Goal: Task Accomplishment & Management: Use online tool/utility

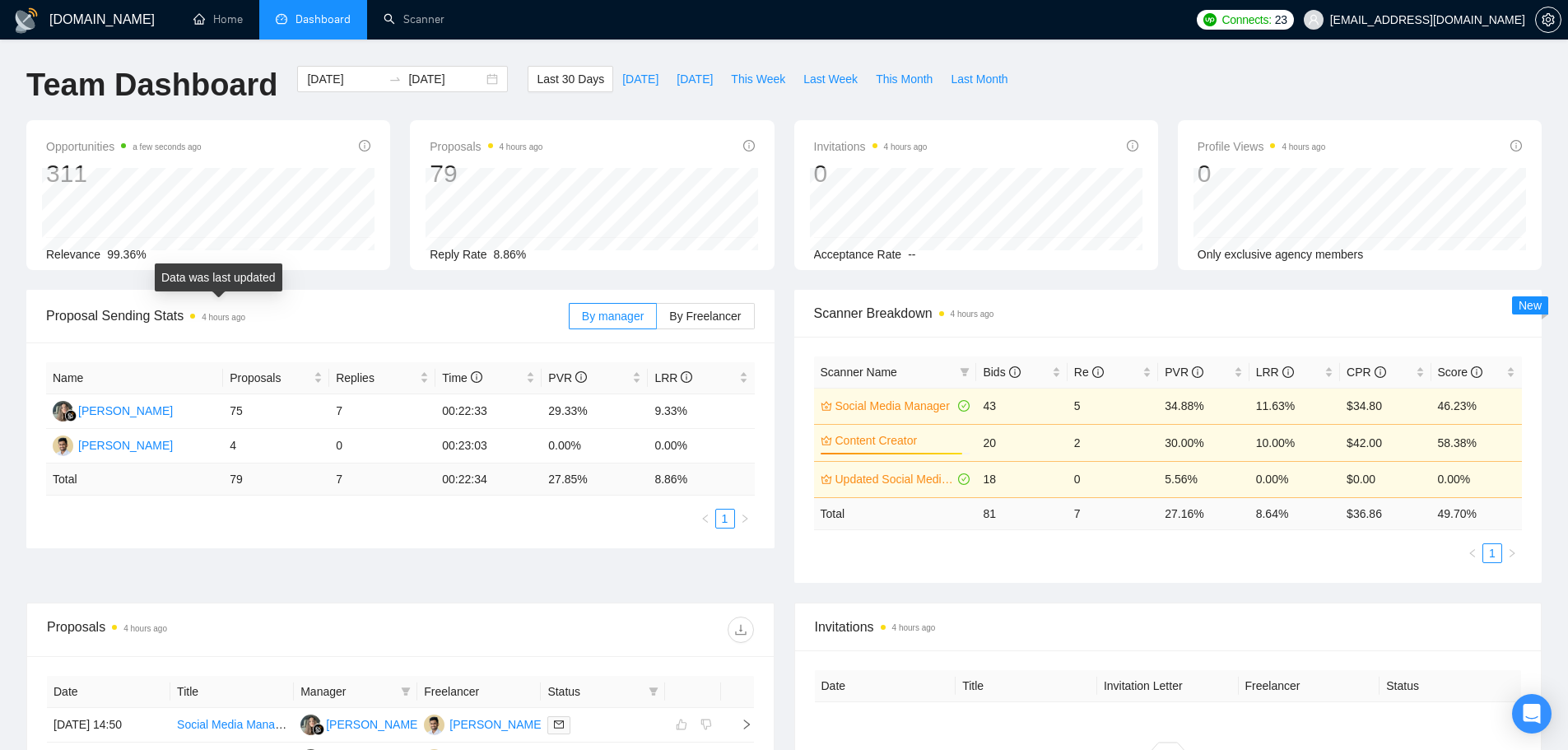
click at [192, 318] on span at bounding box center [192, 315] width 5 height 5
click at [223, 318] on time "4 hours ago" at bounding box center [222, 317] width 43 height 9
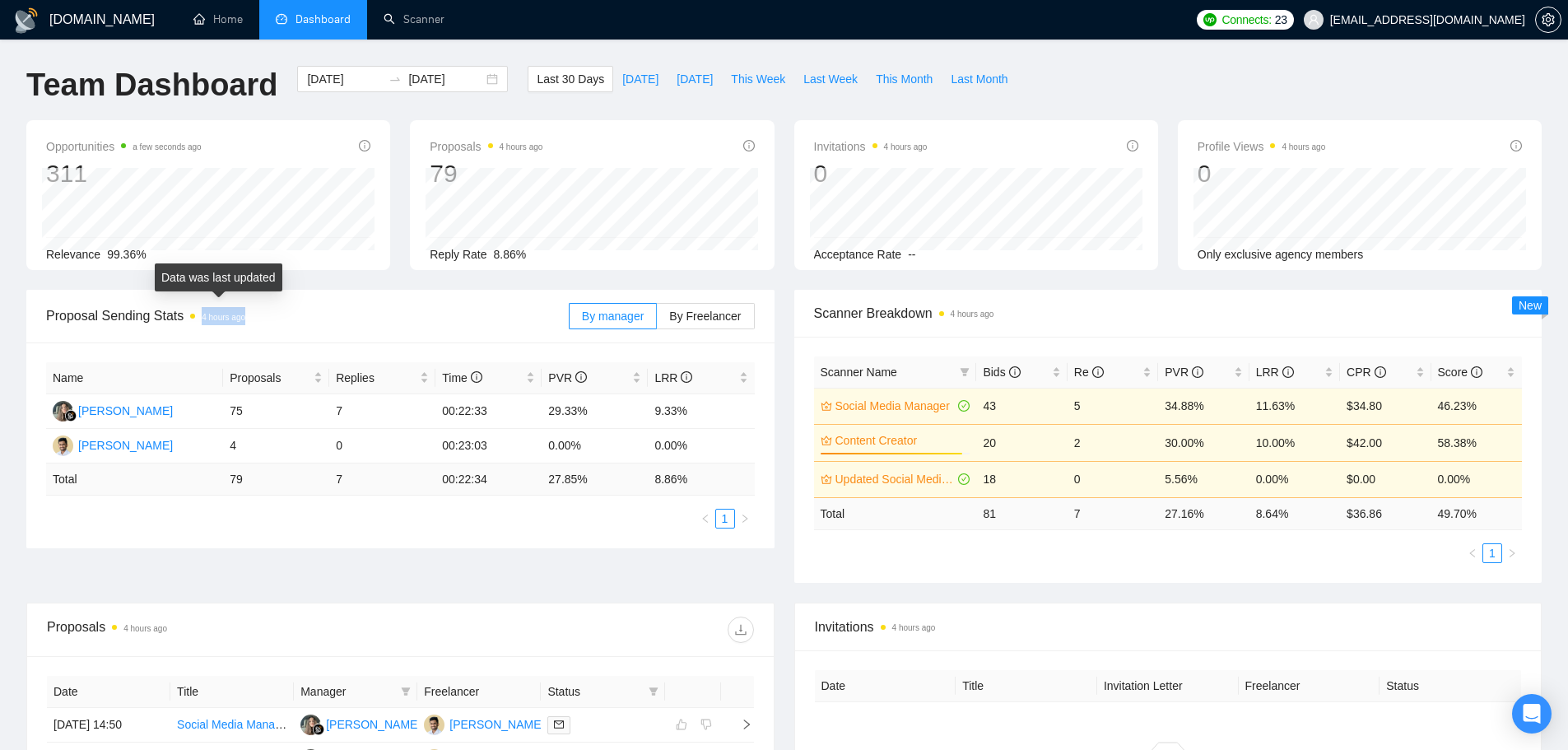
click at [223, 318] on time "4 hours ago" at bounding box center [222, 317] width 43 height 9
click at [297, 312] on span "Proposal Sending Stats 4 hours ago" at bounding box center [307, 315] width 523 height 20
click at [438, 24] on link "Scanner" at bounding box center [414, 18] width 61 height 14
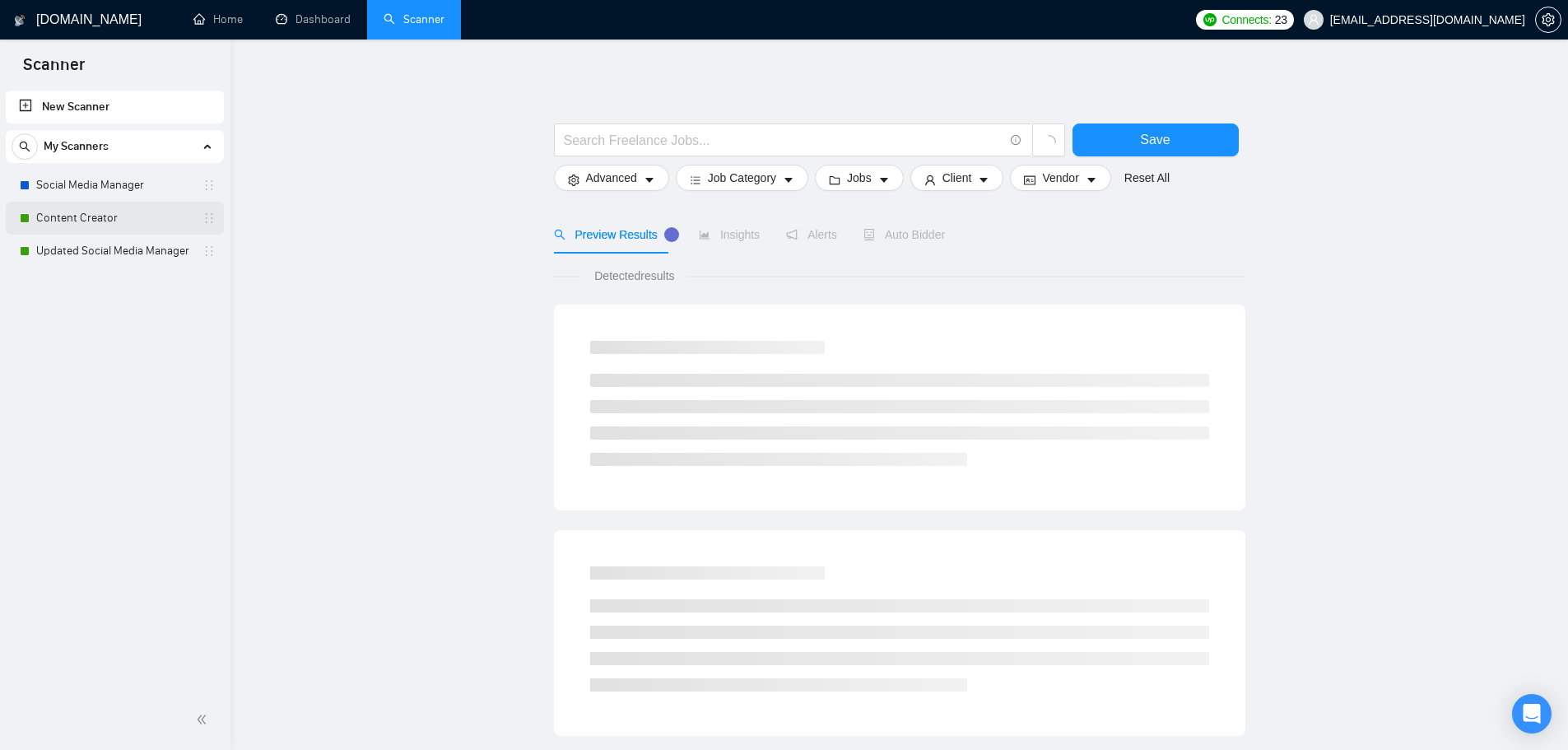
click at [159, 219] on link "Content Creator" at bounding box center [114, 218] width 156 height 33
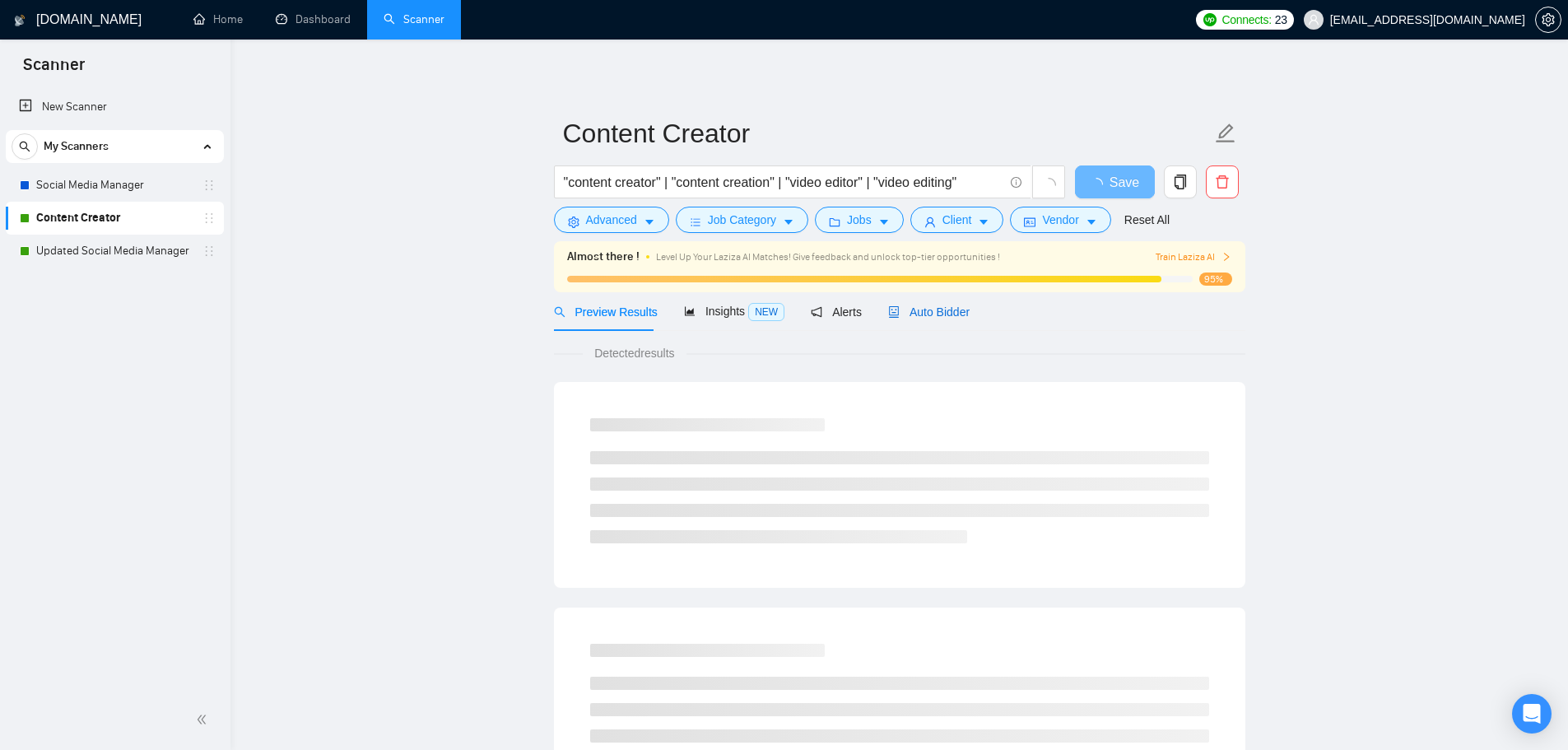
click at [921, 312] on span "Auto Bidder" at bounding box center [928, 312] width 82 height 13
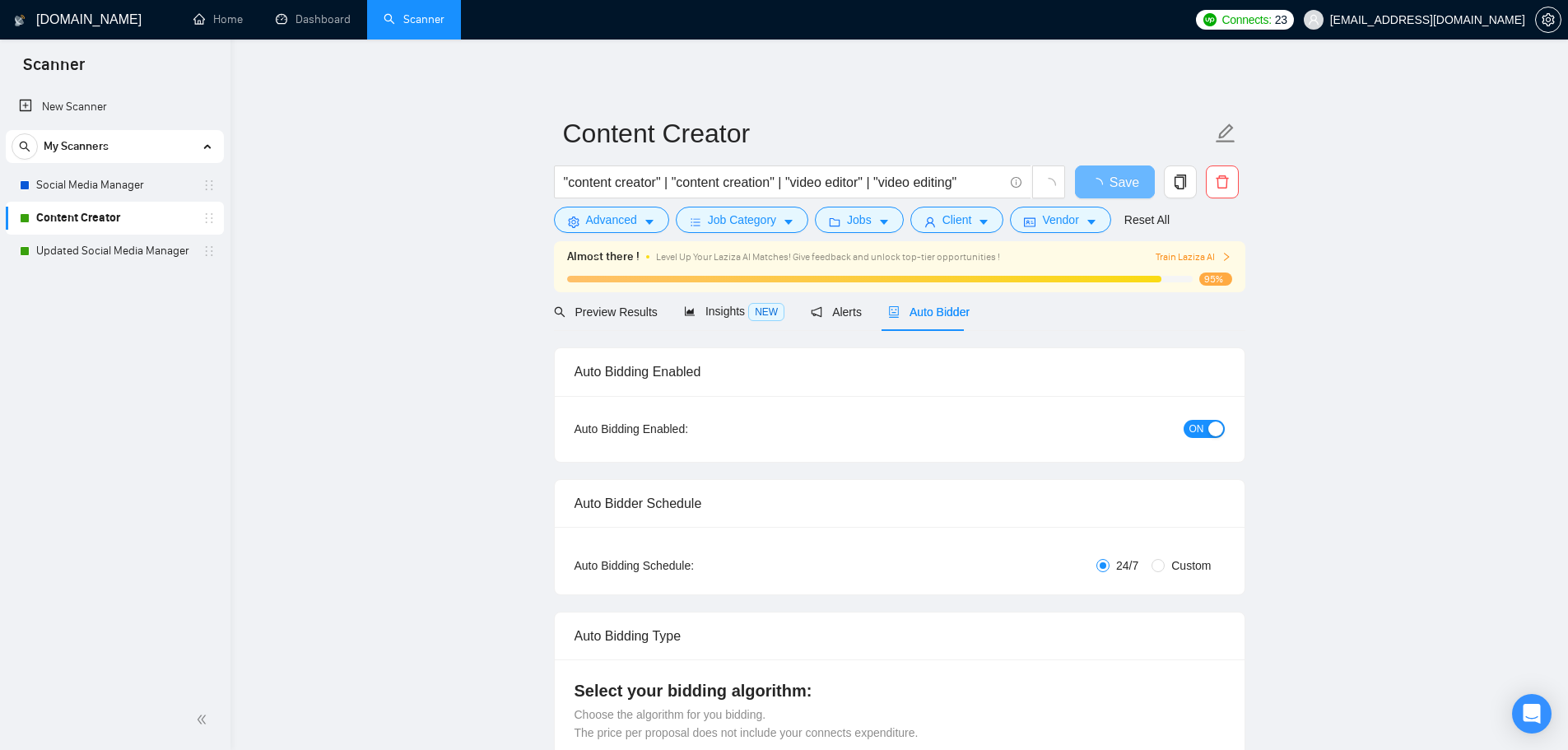
checkbox input "true"
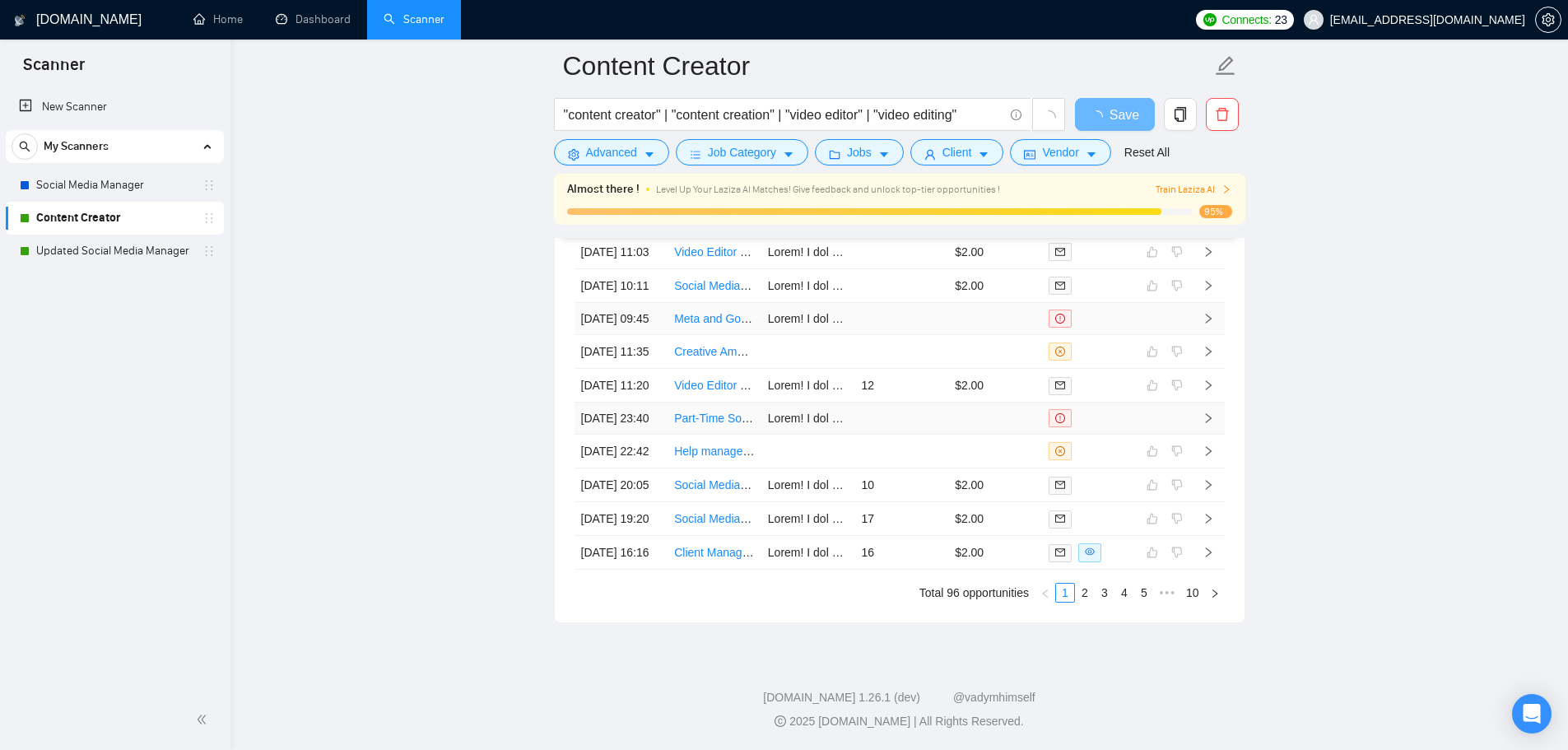
scroll to position [4445, 0]
click at [141, 262] on link "Updated Social Media Manager" at bounding box center [114, 251] width 156 height 33
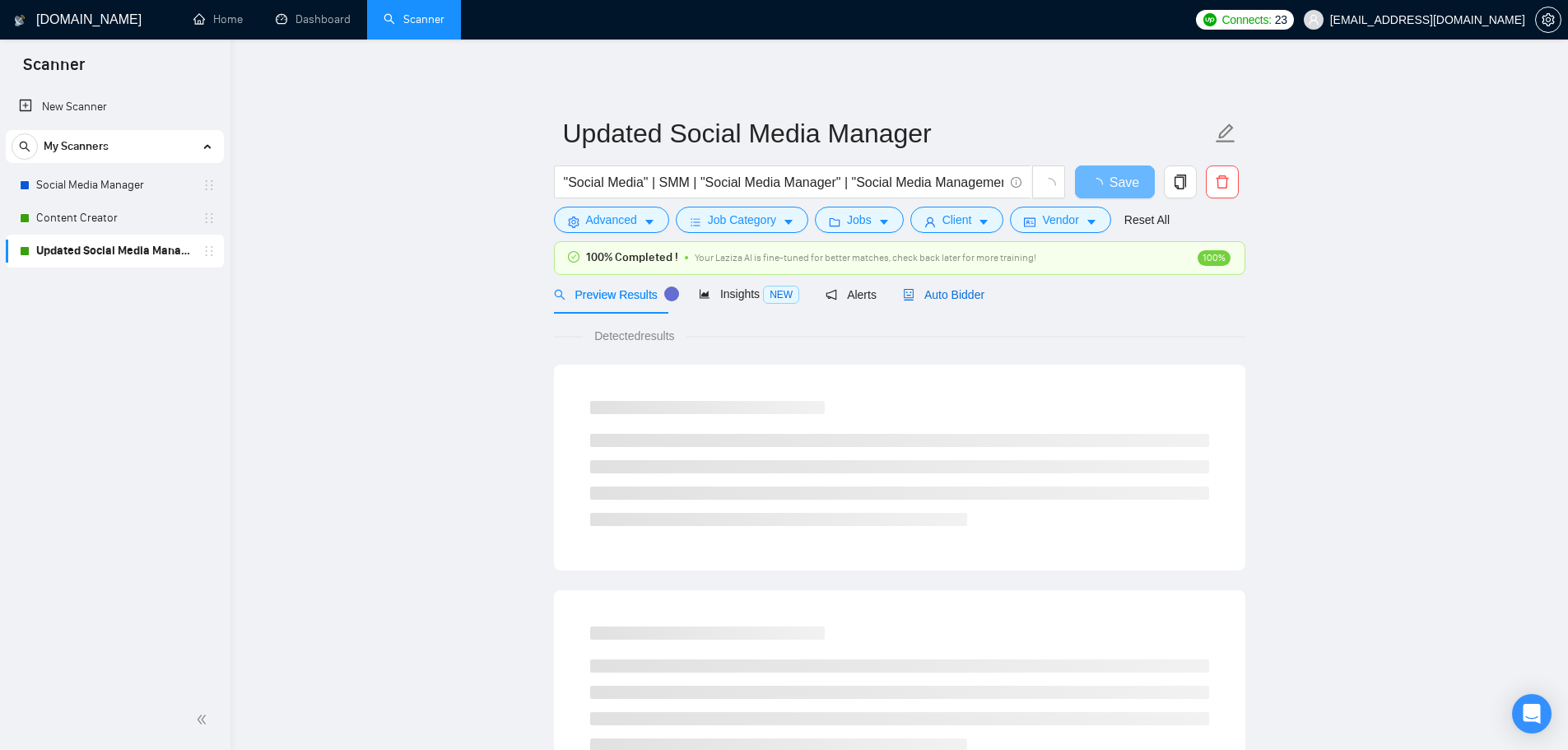
click at [962, 299] on span "Auto Bidder" at bounding box center [943, 294] width 82 height 13
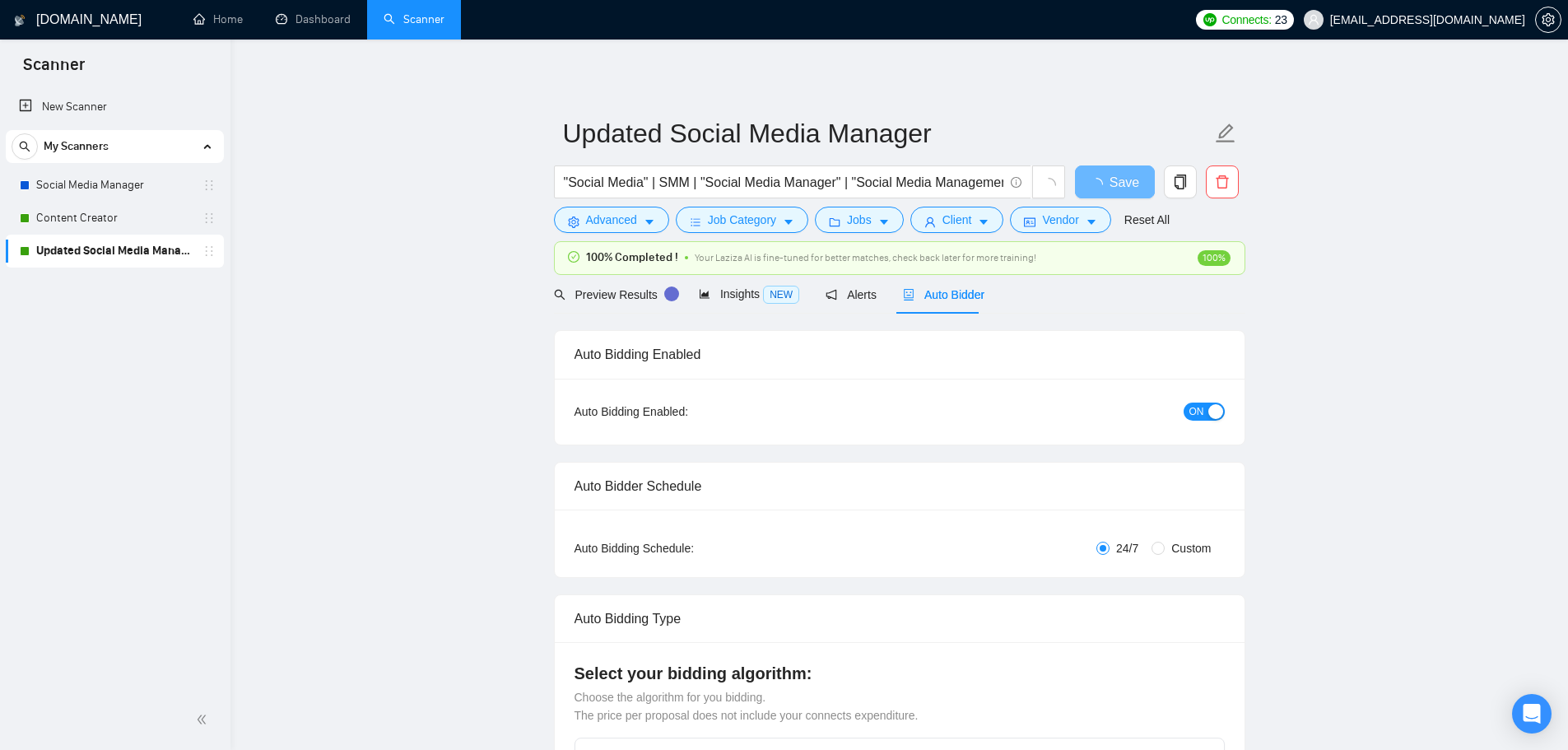
checkbox input "true"
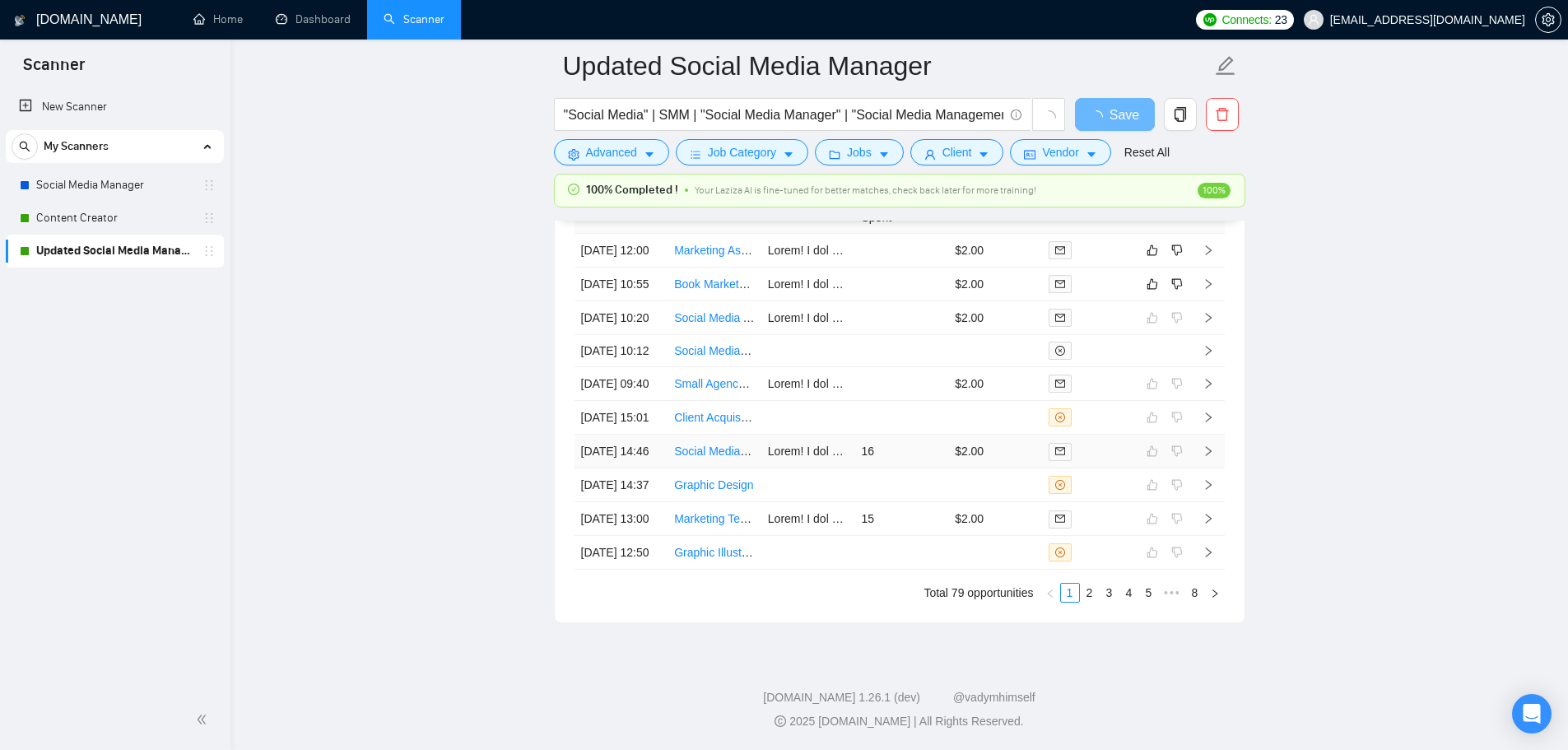
scroll to position [4415, 0]
click at [1084, 602] on link "2" at bounding box center [1090, 593] width 18 height 18
click at [1106, 602] on link "3" at bounding box center [1109, 593] width 18 height 18
click at [1072, 602] on link "1" at bounding box center [1070, 593] width 18 height 18
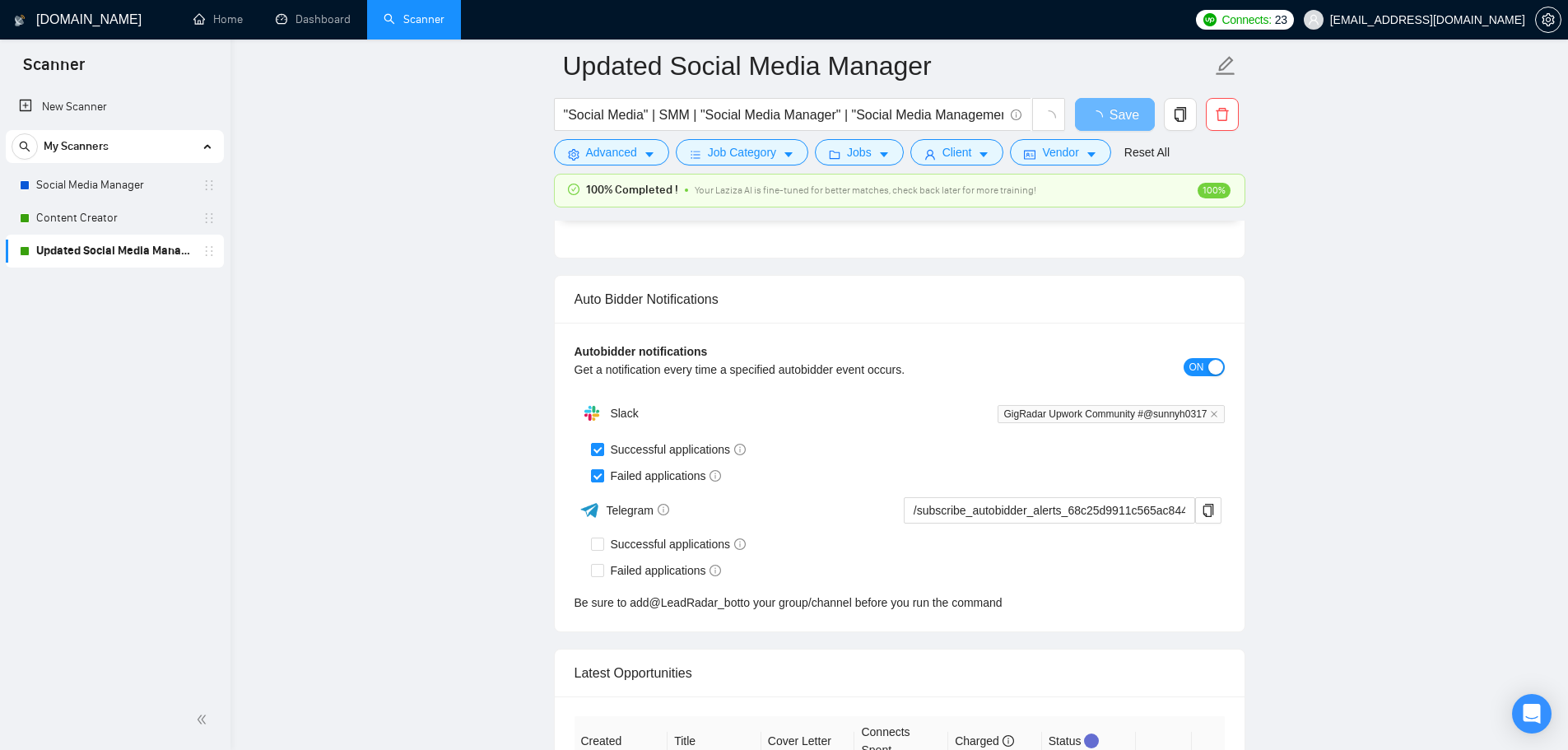
scroll to position [3675, 0]
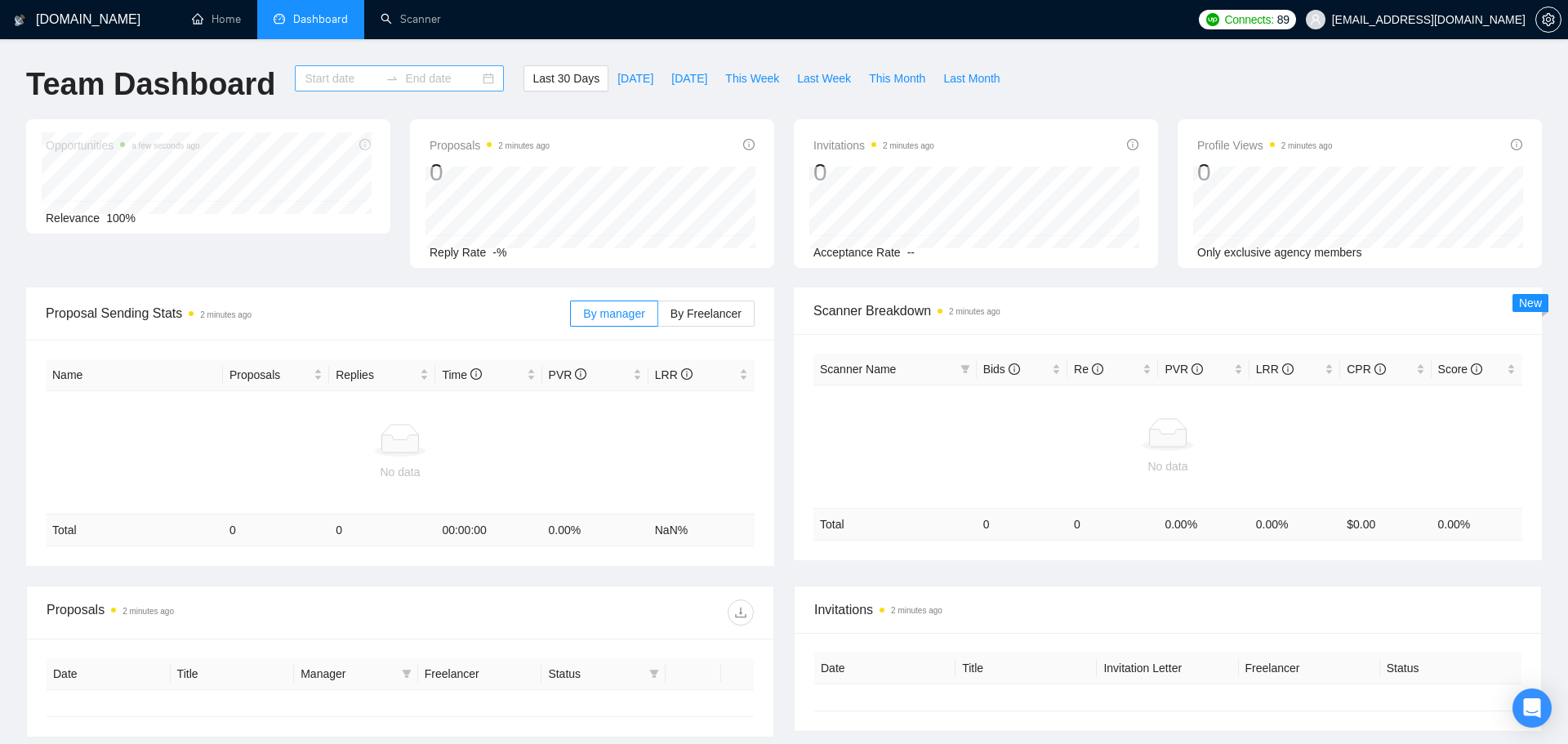
type input "[DATE]"
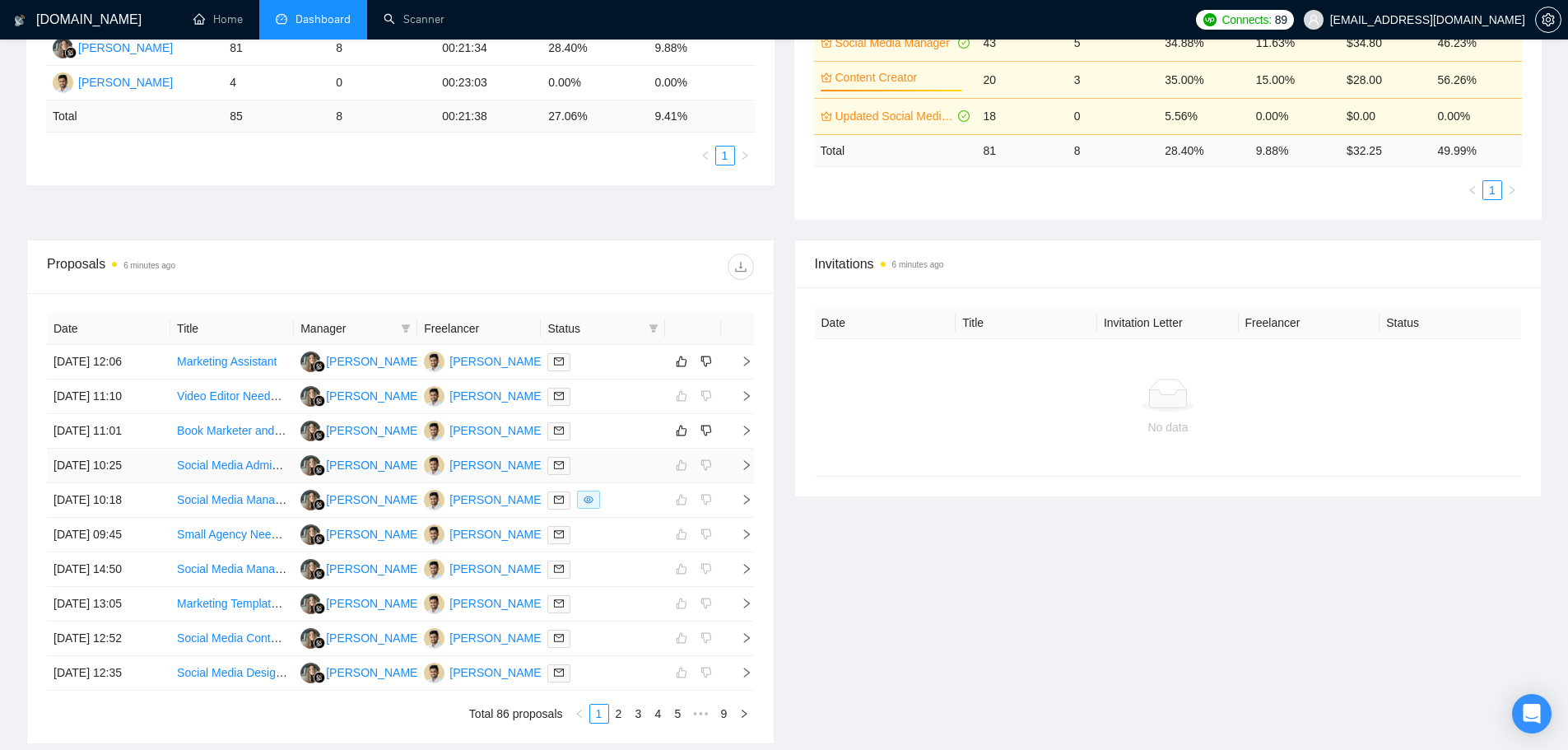
scroll to position [367, 0]
